Goal: Task Accomplishment & Management: Use online tool/utility

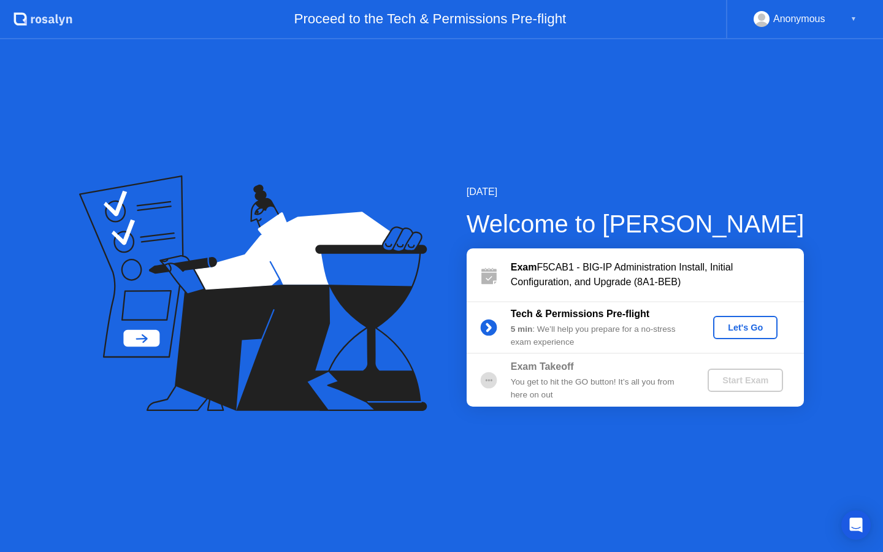
click at [747, 329] on div "Let's Go" at bounding box center [745, 327] width 55 height 10
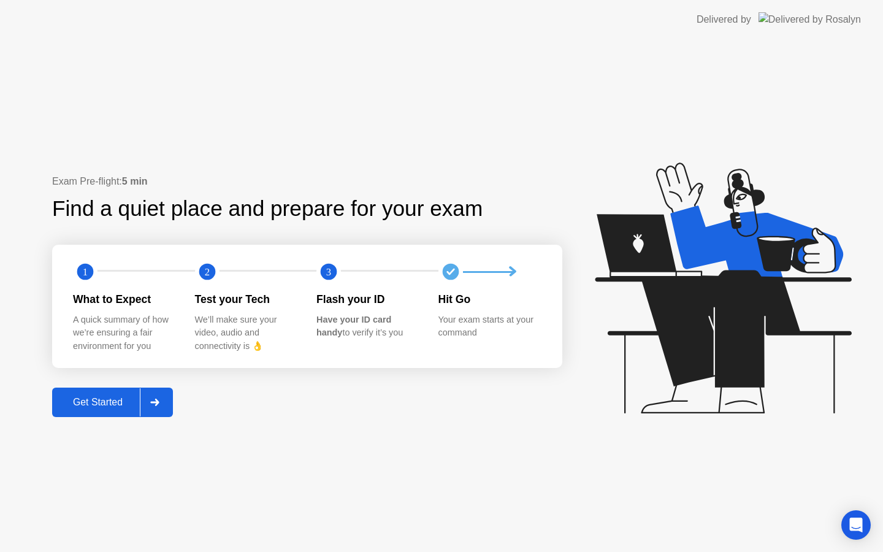
click at [88, 401] on div "Get Started" at bounding box center [98, 402] width 84 height 11
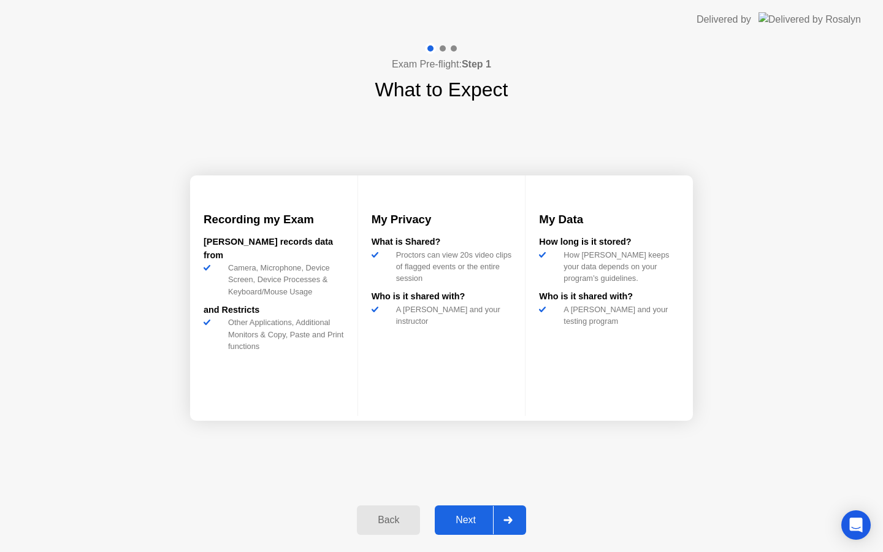
click at [467, 524] on div "Next" at bounding box center [465, 519] width 55 height 11
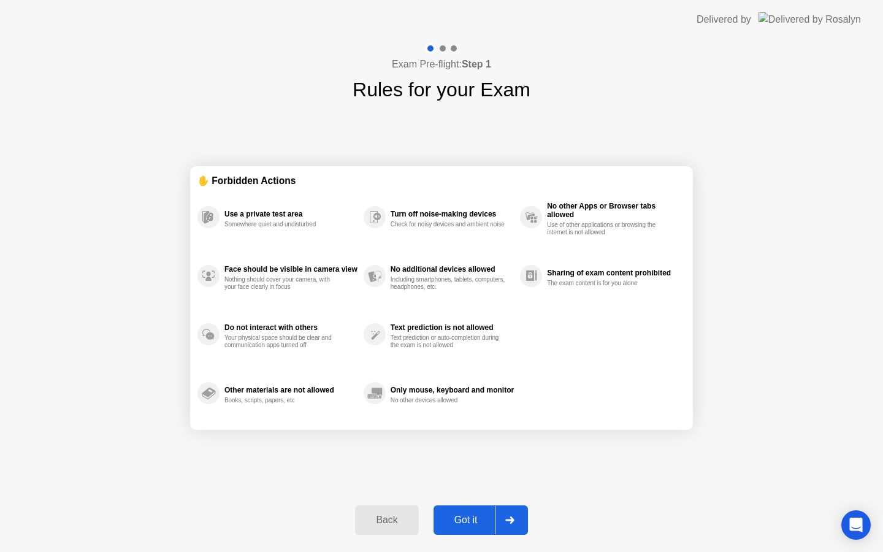
click at [467, 520] on div "Got it" at bounding box center [466, 519] width 58 height 11
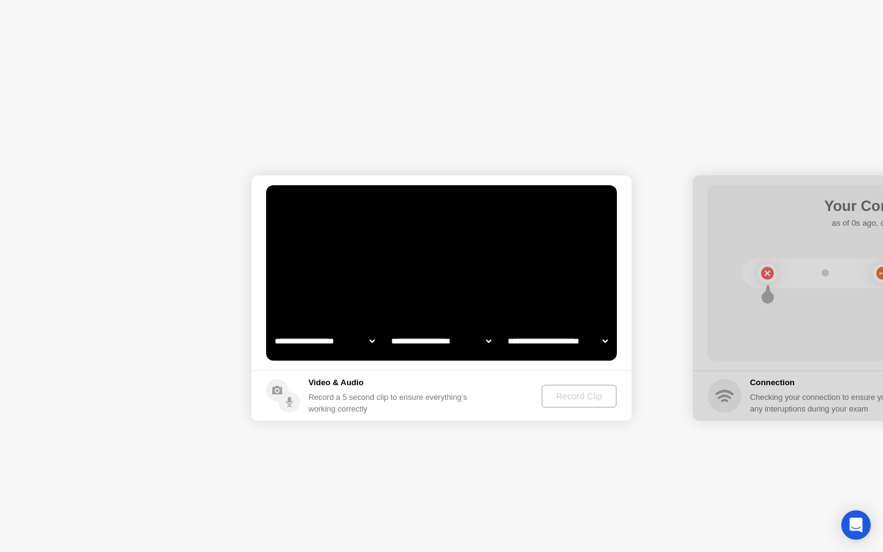
select select "**********"
select select "*******"
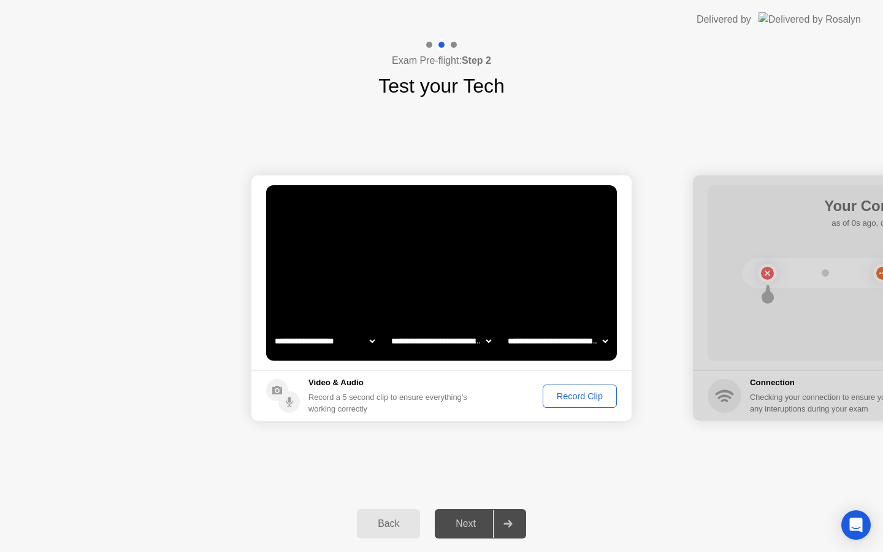
click at [581, 397] on div "Record Clip" at bounding box center [580, 396] width 66 height 10
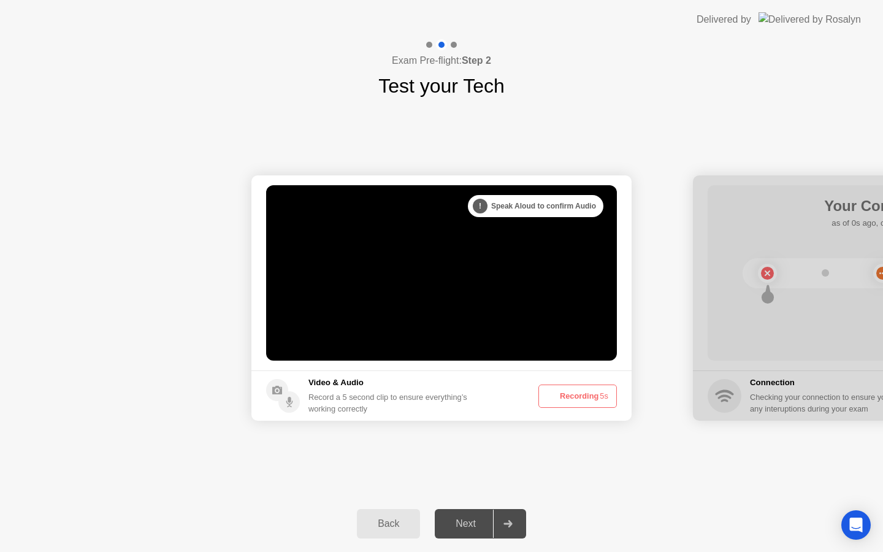
click at [581, 397] on button "Recording 5s" at bounding box center [577, 395] width 78 height 23
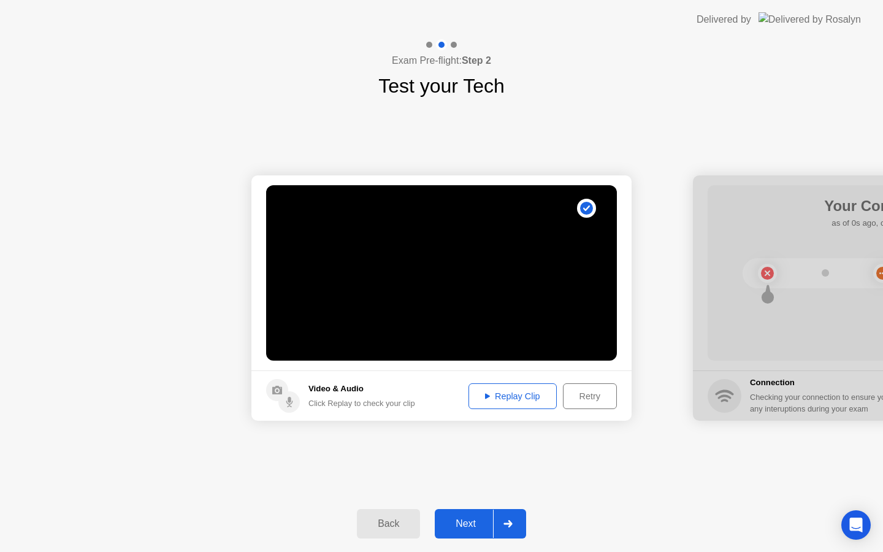
click at [504, 395] on div "Replay Clip" at bounding box center [513, 396] width 80 height 10
click at [472, 525] on div "Next" at bounding box center [465, 523] width 55 height 11
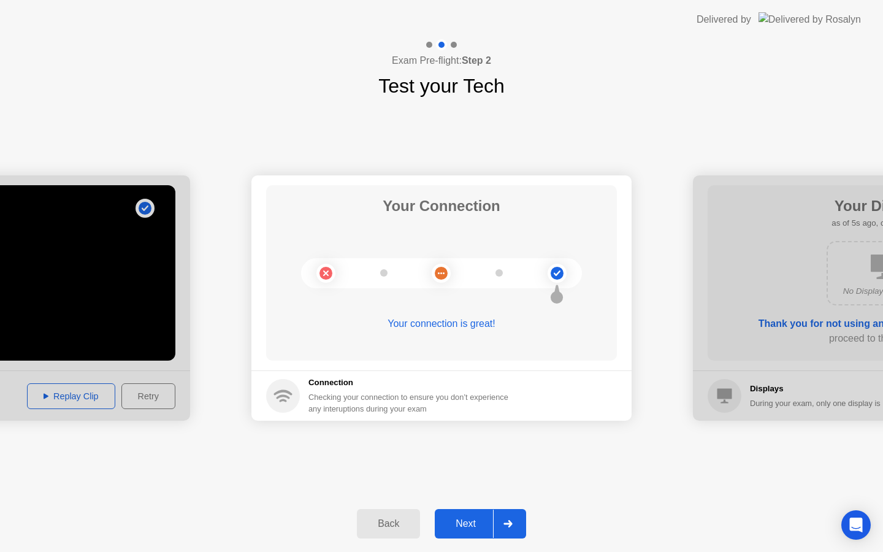
click at [463, 527] on div "Next" at bounding box center [465, 523] width 55 height 11
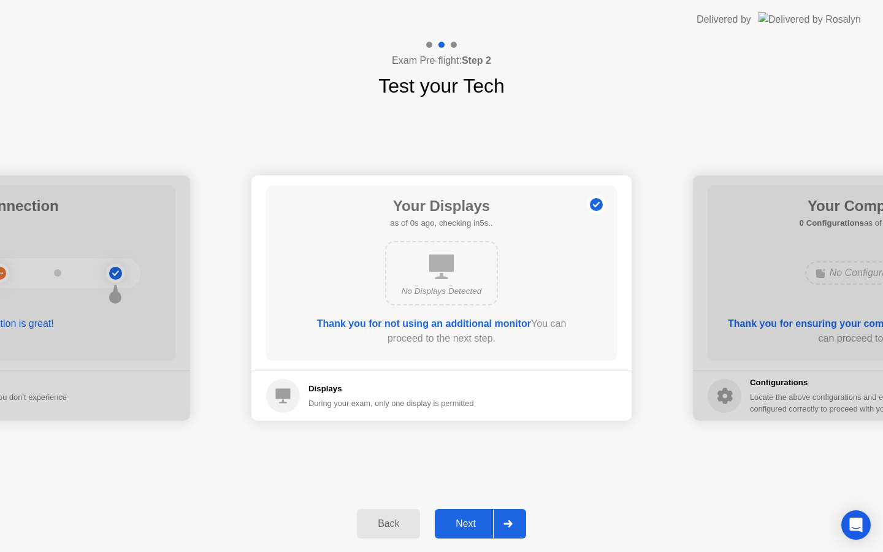
click at [468, 525] on div "Next" at bounding box center [465, 523] width 55 height 11
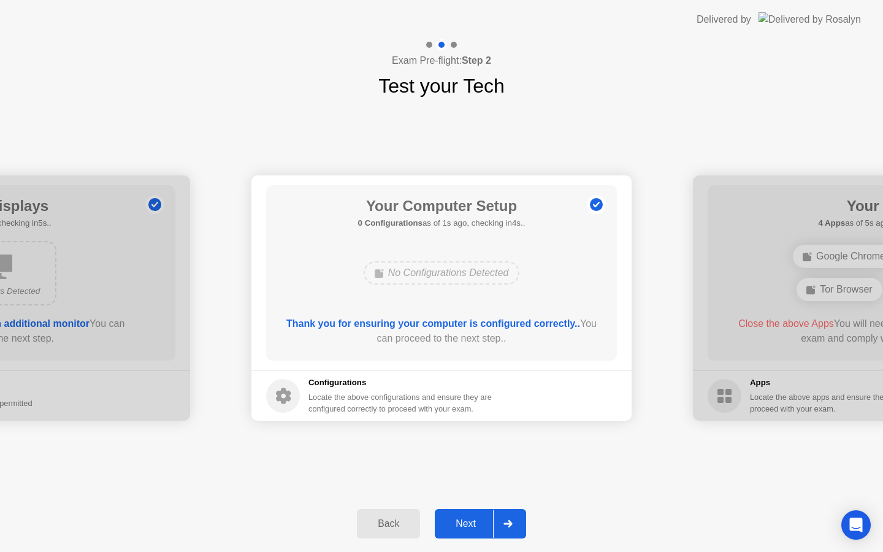
click at [468, 525] on div "Next" at bounding box center [465, 523] width 55 height 11
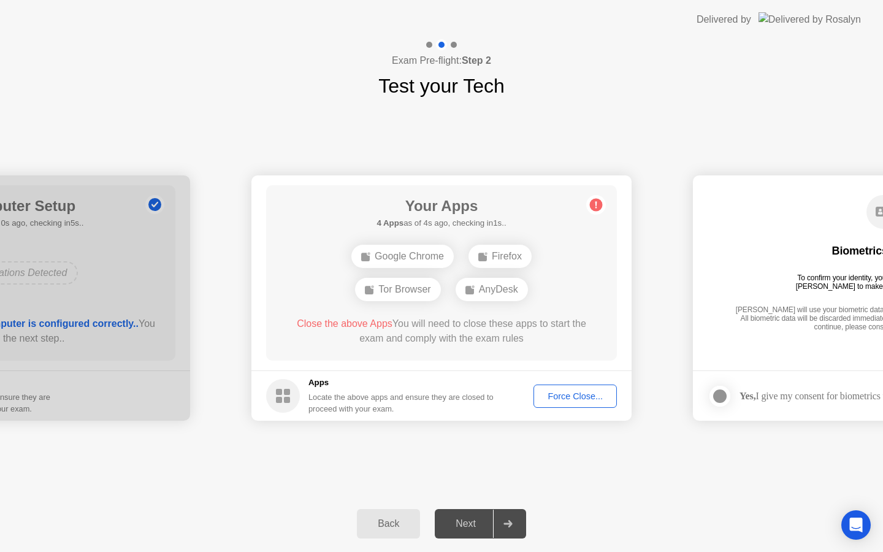
click at [573, 399] on div "Force Close..." at bounding box center [575, 396] width 75 height 10
click at [582, 397] on div "Force Close..." at bounding box center [575, 396] width 75 height 10
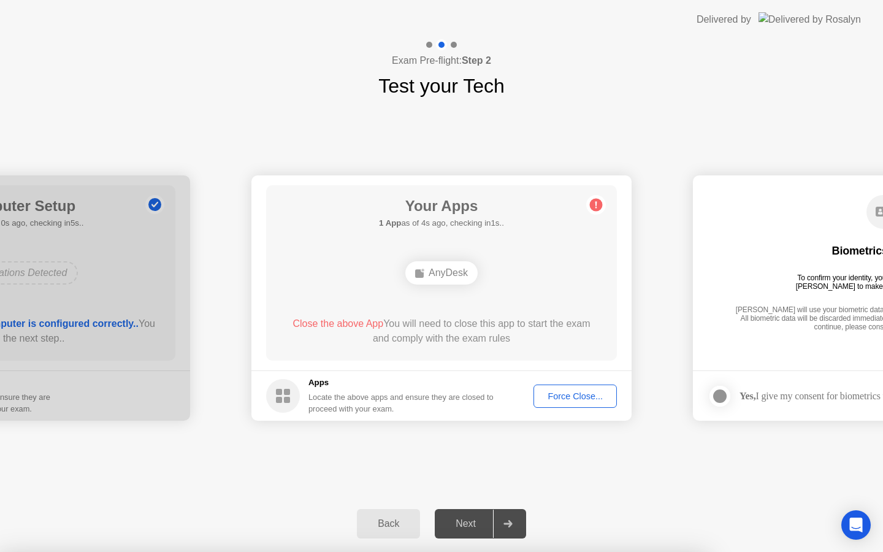
click at [573, 395] on div "Force Close..." at bounding box center [575, 396] width 75 height 10
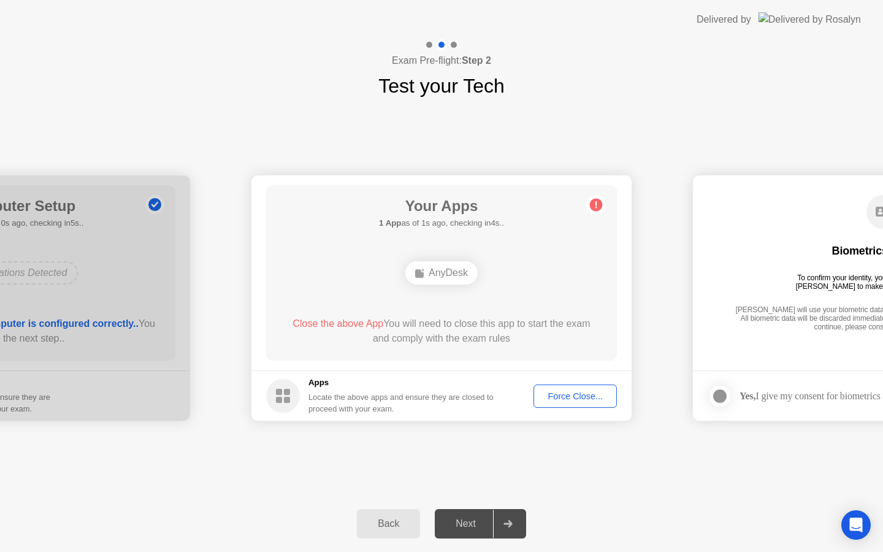
click at [555, 401] on div "Force Close..." at bounding box center [575, 396] width 75 height 10
click at [451, 278] on div "AnyDesk" at bounding box center [441, 272] width 72 height 23
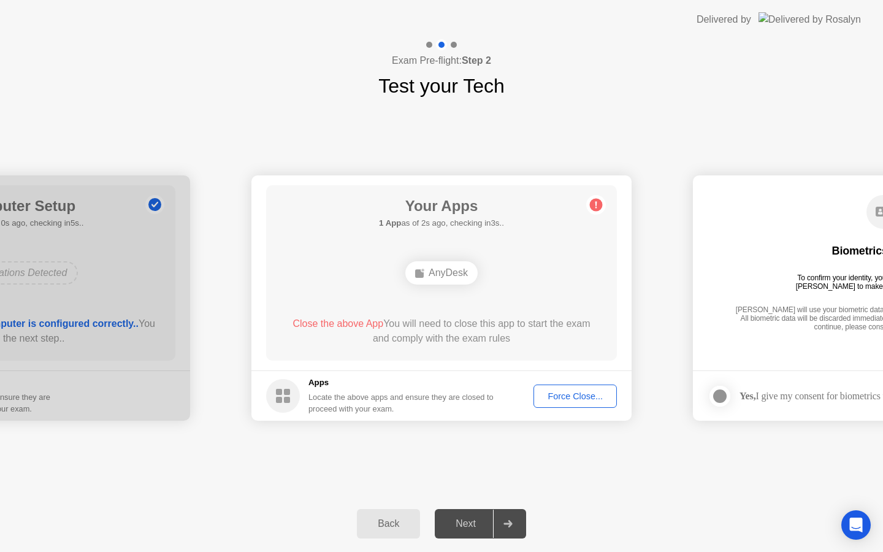
click at [441, 265] on div "AnyDesk" at bounding box center [441, 272] width 72 height 23
click at [386, 525] on div "Back" at bounding box center [388, 523] width 56 height 11
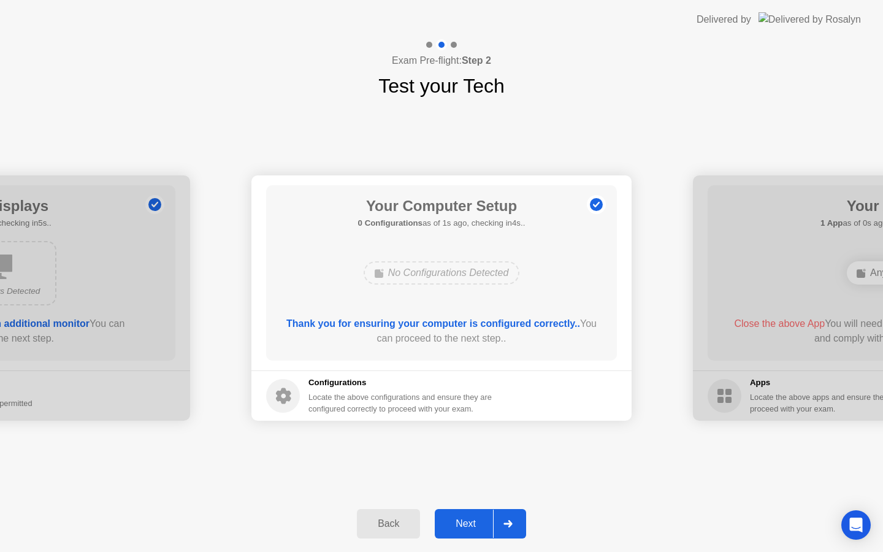
click at [480, 524] on div "Next" at bounding box center [465, 523] width 55 height 11
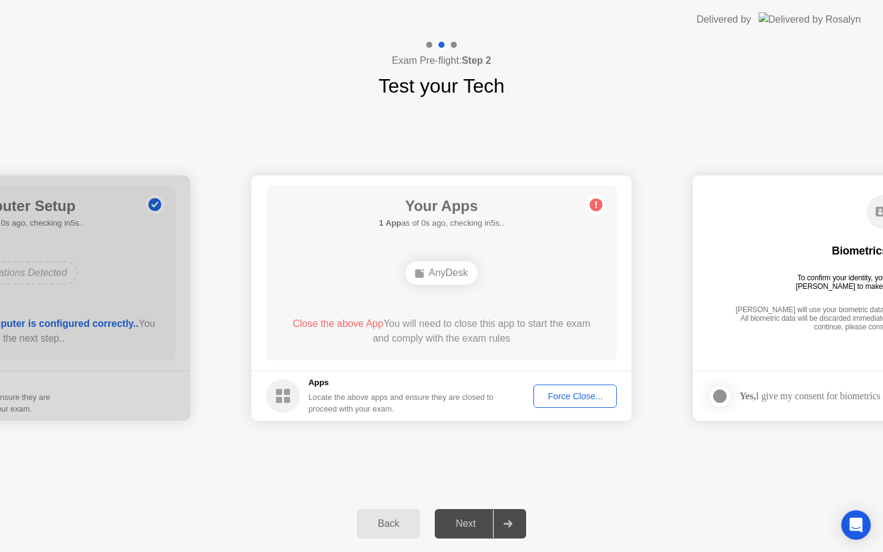
click at [359, 319] on span "Close the above App" at bounding box center [337, 323] width 91 height 10
click at [330, 334] on div "Close the above App You will need to close this app to start the exam and compl…" at bounding box center [442, 330] width 316 height 29
click at [569, 397] on div "Force Close..." at bounding box center [575, 396] width 75 height 10
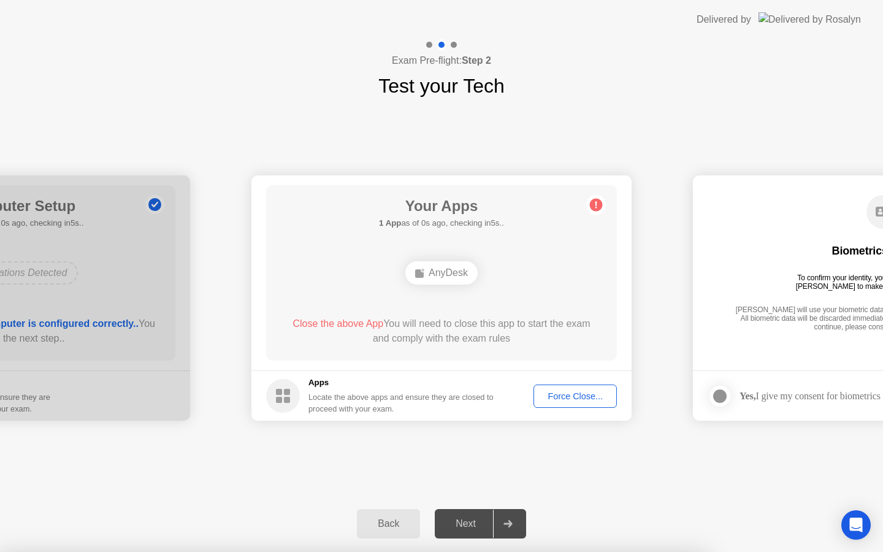
click at [467, 298] on div "Your Apps 1 App as of 0s ago, checking in5s.. AnyDesk Close the above App You w…" at bounding box center [441, 272] width 351 height 175
click at [600, 207] on circle at bounding box center [596, 205] width 13 height 13
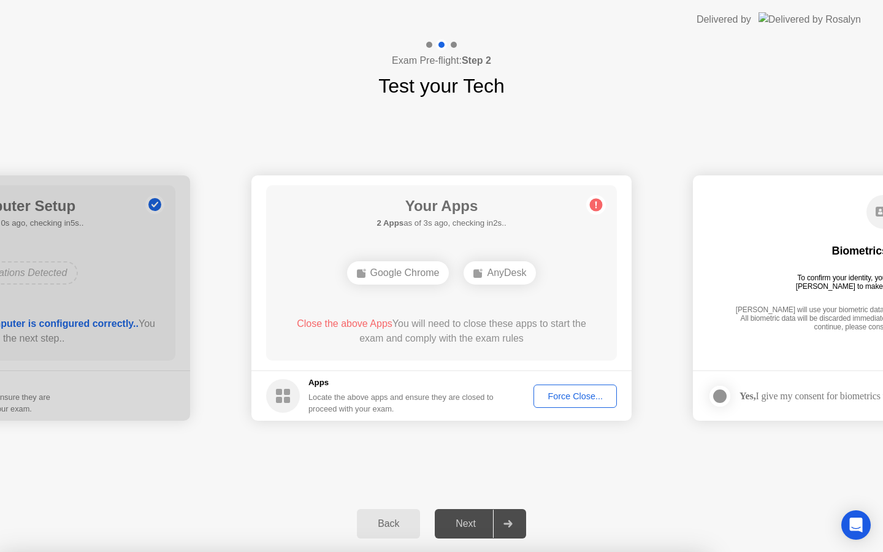
click at [573, 391] on div "Force Close..." at bounding box center [575, 396] width 75 height 10
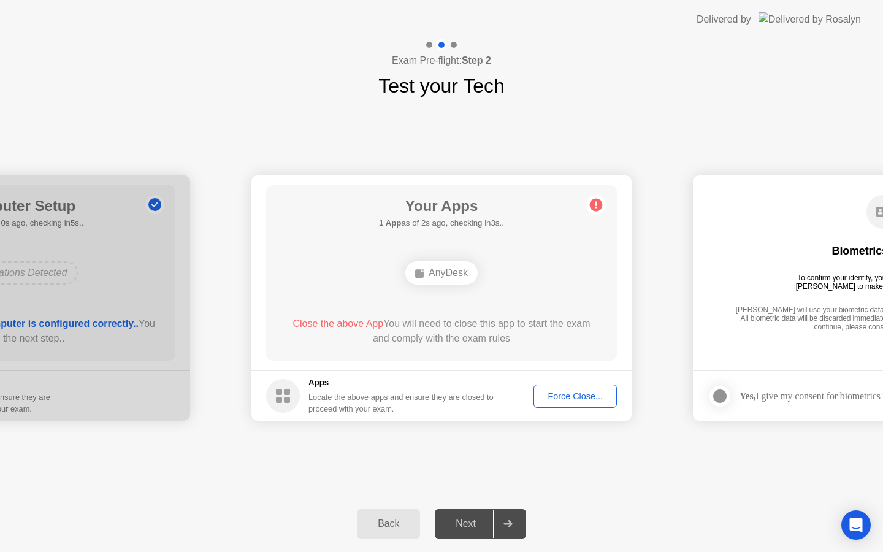
click at [513, 530] on div at bounding box center [507, 523] width 29 height 28
click at [403, 524] on div "Back" at bounding box center [388, 523] width 56 height 11
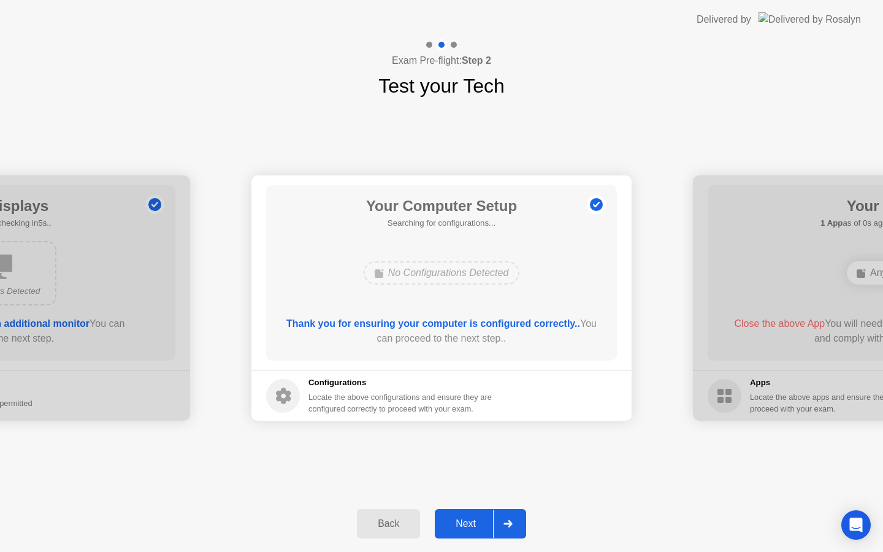
click at [403, 524] on div "Back" at bounding box center [388, 523] width 56 height 11
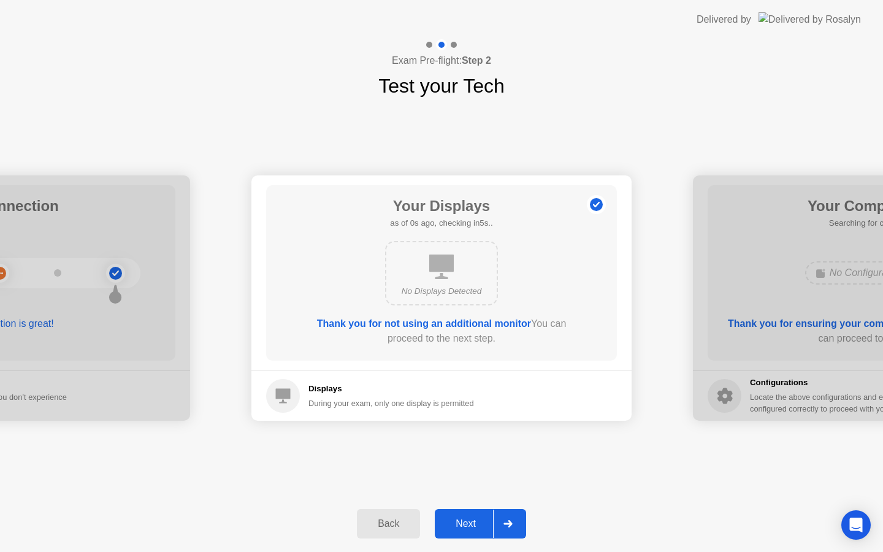
click at [403, 524] on div "Back" at bounding box center [388, 523] width 56 height 11
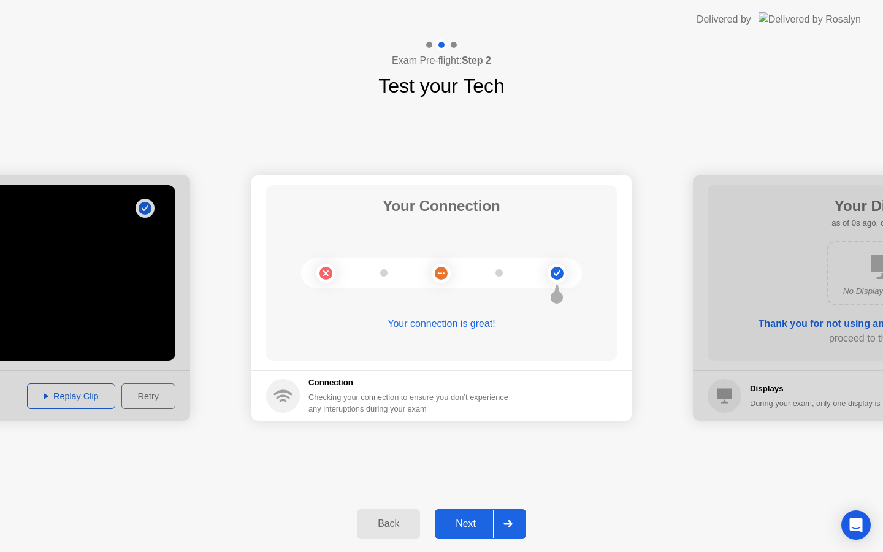
click at [403, 524] on div "Back" at bounding box center [388, 523] width 56 height 11
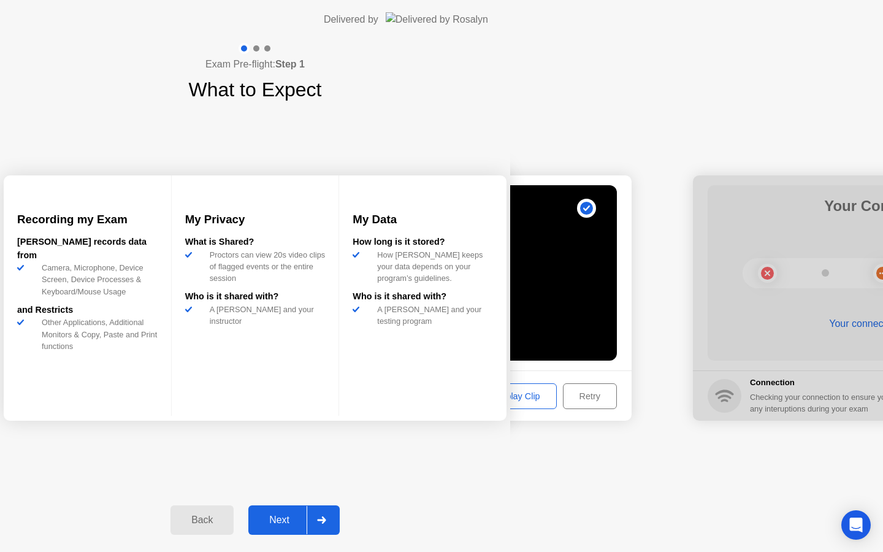
click at [230, 524] on div "Back" at bounding box center [202, 519] width 56 height 11
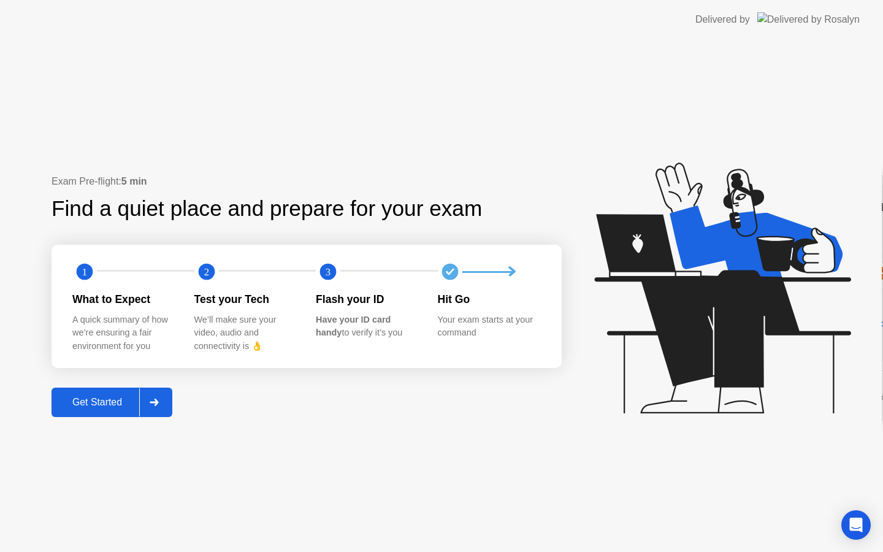
click at [403, 524] on div "Exam Pre-flight: 5 min Find a quiet place and prepare for your exam 1 2 3 What …" at bounding box center [441, 295] width 882 height 513
click at [128, 390] on button "Get Started" at bounding box center [112, 401] width 121 height 29
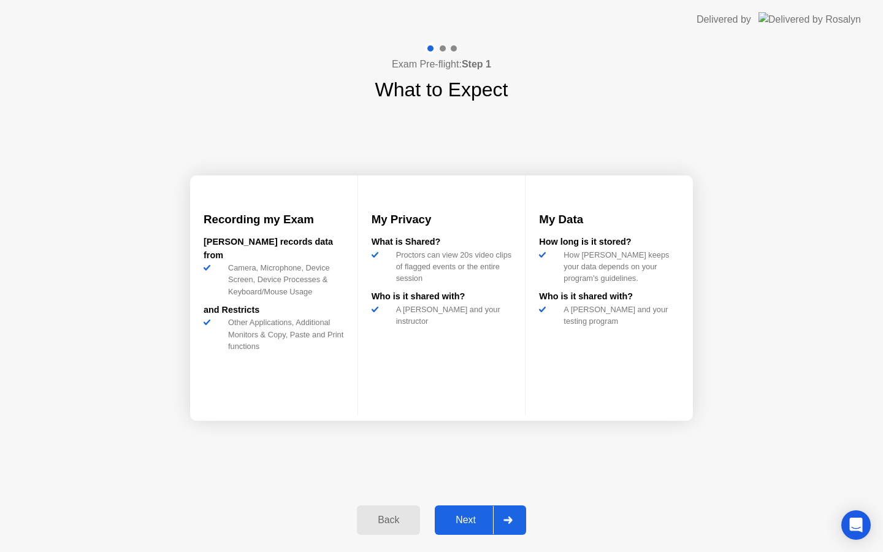
click at [479, 527] on button "Next" at bounding box center [480, 519] width 91 height 29
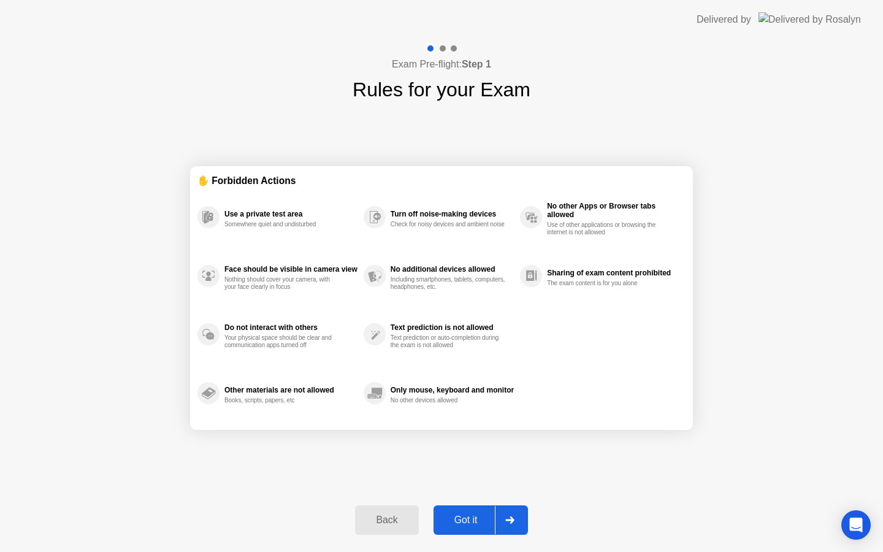
click at [479, 527] on button "Got it" at bounding box center [480, 519] width 94 height 29
select select "**********"
select select "*******"
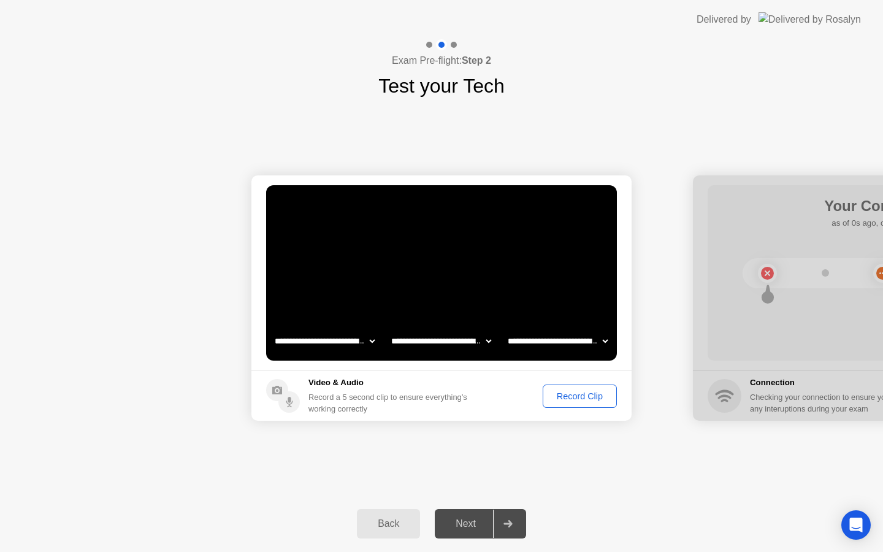
click at [479, 527] on div "Next" at bounding box center [465, 523] width 55 height 11
click at [571, 381] on footer "Video & Audio Record a 5 second clip to ensure everything’s working correctly R…" at bounding box center [441, 395] width 380 height 50
click at [571, 399] on div "Record Clip" at bounding box center [580, 396] width 66 height 10
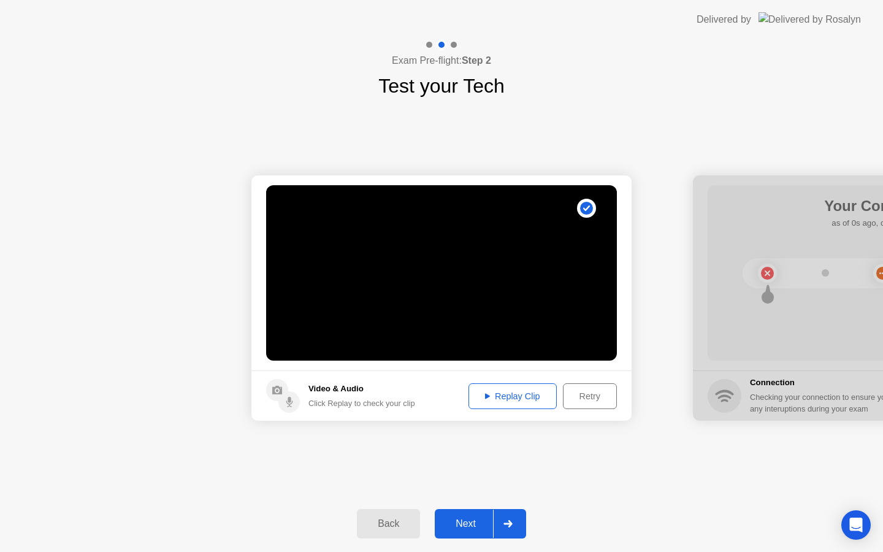
click at [509, 399] on div "Replay Clip" at bounding box center [513, 396] width 80 height 10
click at [482, 526] on div "Next" at bounding box center [465, 523] width 55 height 11
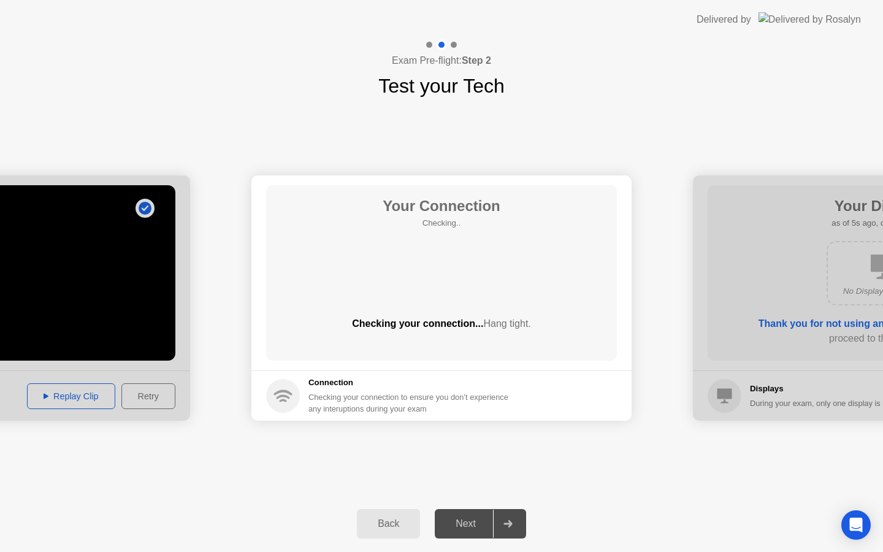
click at [472, 518] on div "Next" at bounding box center [465, 523] width 55 height 11
click at [470, 526] on div "Next" at bounding box center [465, 523] width 55 height 11
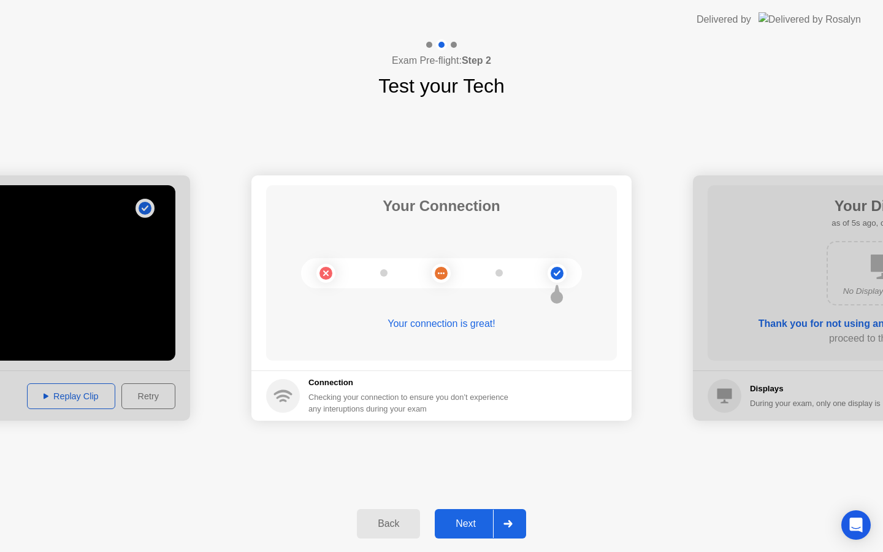
click at [470, 526] on div "Next" at bounding box center [465, 523] width 55 height 11
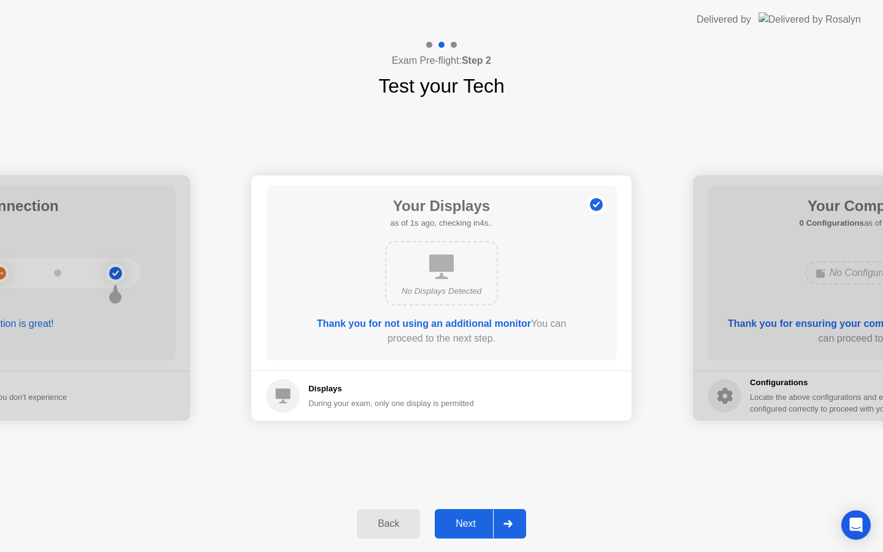
click at [470, 526] on div "Next" at bounding box center [465, 523] width 55 height 11
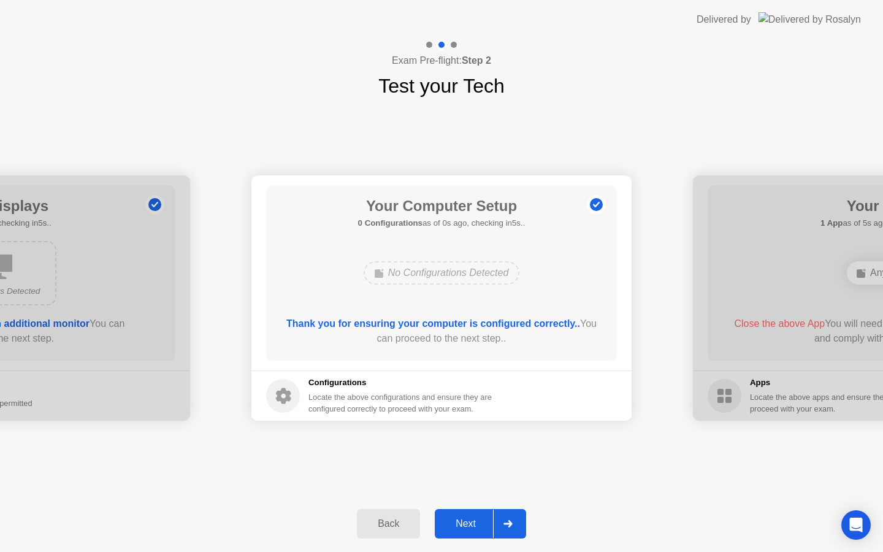
click at [470, 526] on div "Next" at bounding box center [465, 523] width 55 height 11
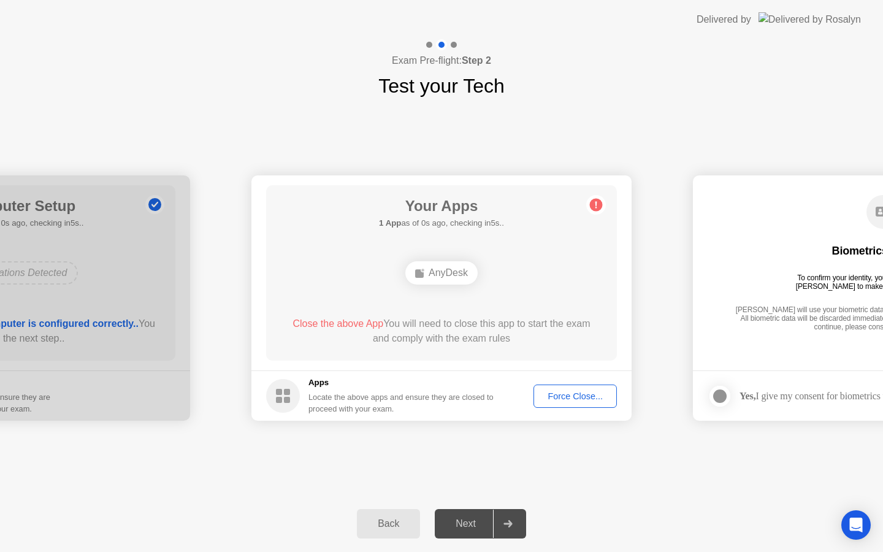
click at [470, 526] on div "Next" at bounding box center [465, 523] width 55 height 11
